Goal: Information Seeking & Learning: Learn about a topic

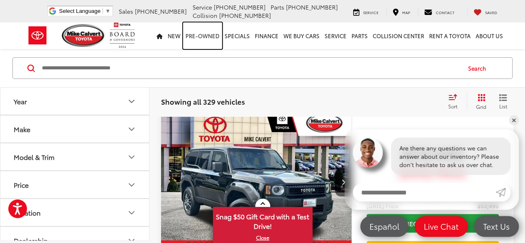
click at [201, 37] on link "Pre-Owned" at bounding box center [202, 35] width 39 height 27
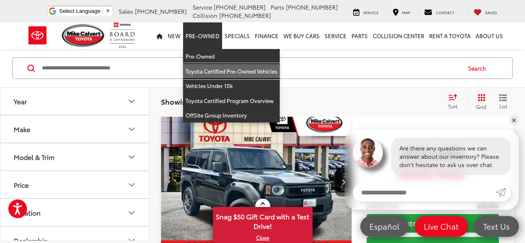
click at [208, 70] on link "Toyota Certified Pre-Owned Vehicles" at bounding box center [231, 71] width 97 height 15
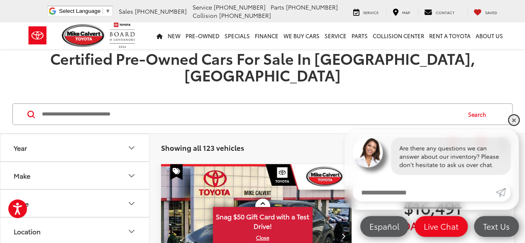
click at [513, 121] on link "✕" at bounding box center [513, 120] width 10 height 10
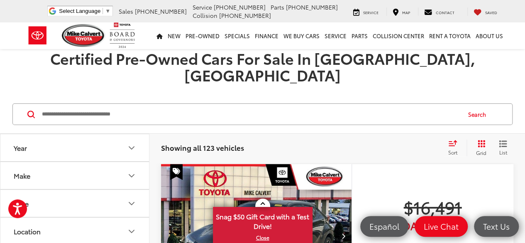
click at [92, 104] on input "Search by Make, Model, or Keyword" at bounding box center [250, 114] width 419 height 20
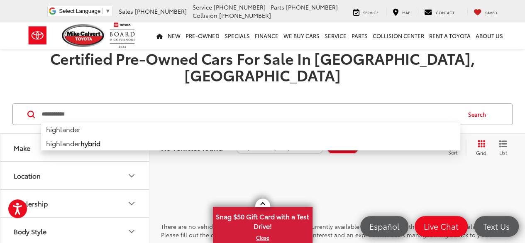
type input "**********"
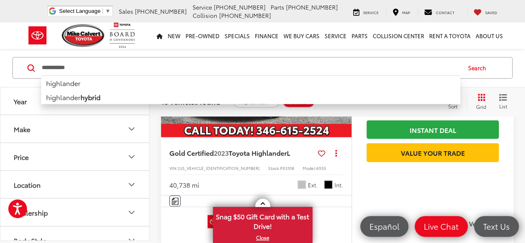
scroll to position [581, 0]
